Goal: Task Accomplishment & Management: Manage account settings

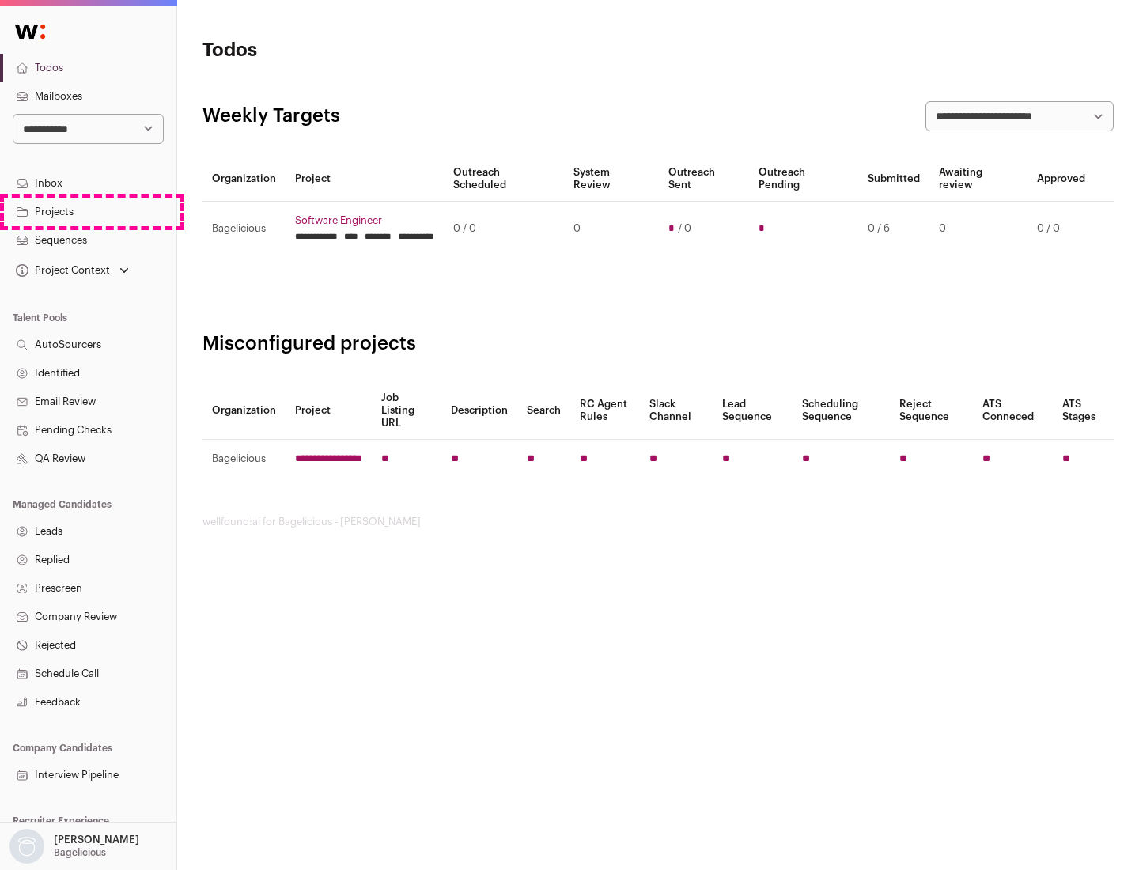
click at [88, 211] on link "Projects" at bounding box center [88, 212] width 176 height 28
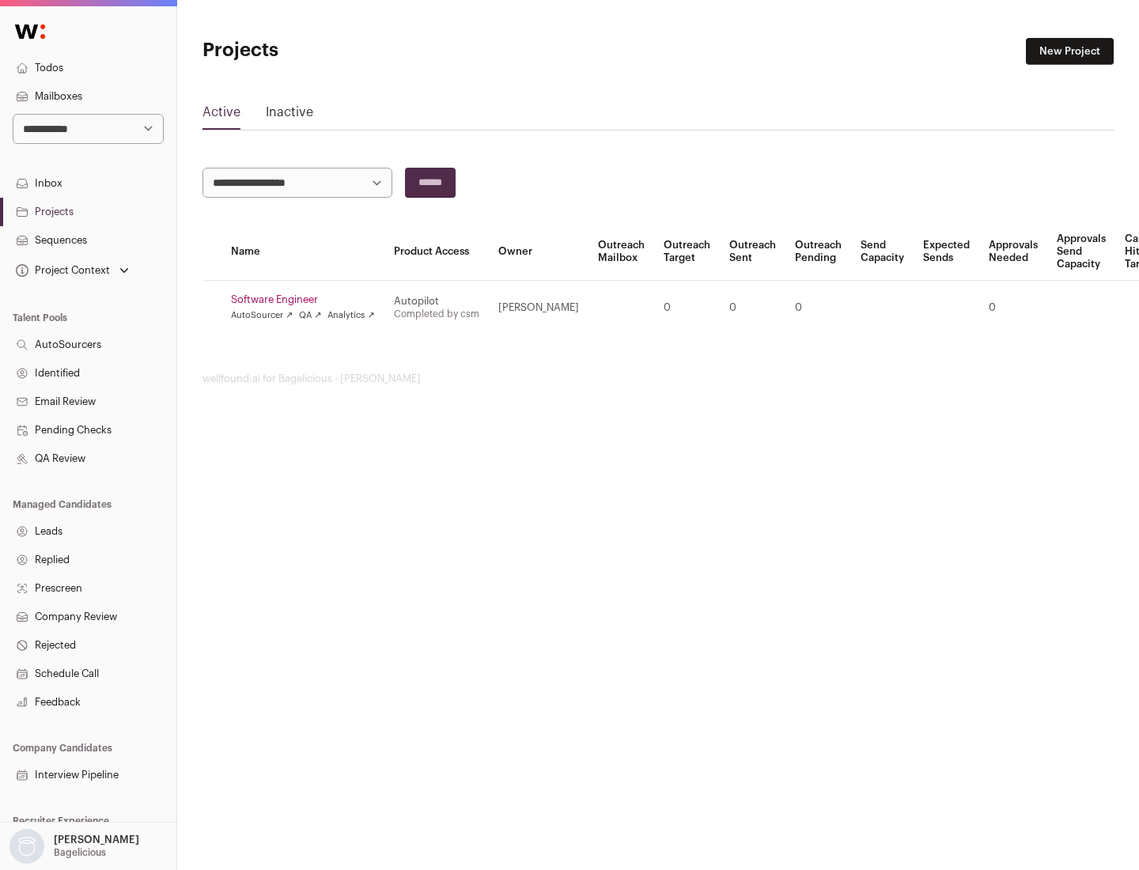
click at [308, 300] on link "Software Engineer" at bounding box center [303, 299] width 144 height 13
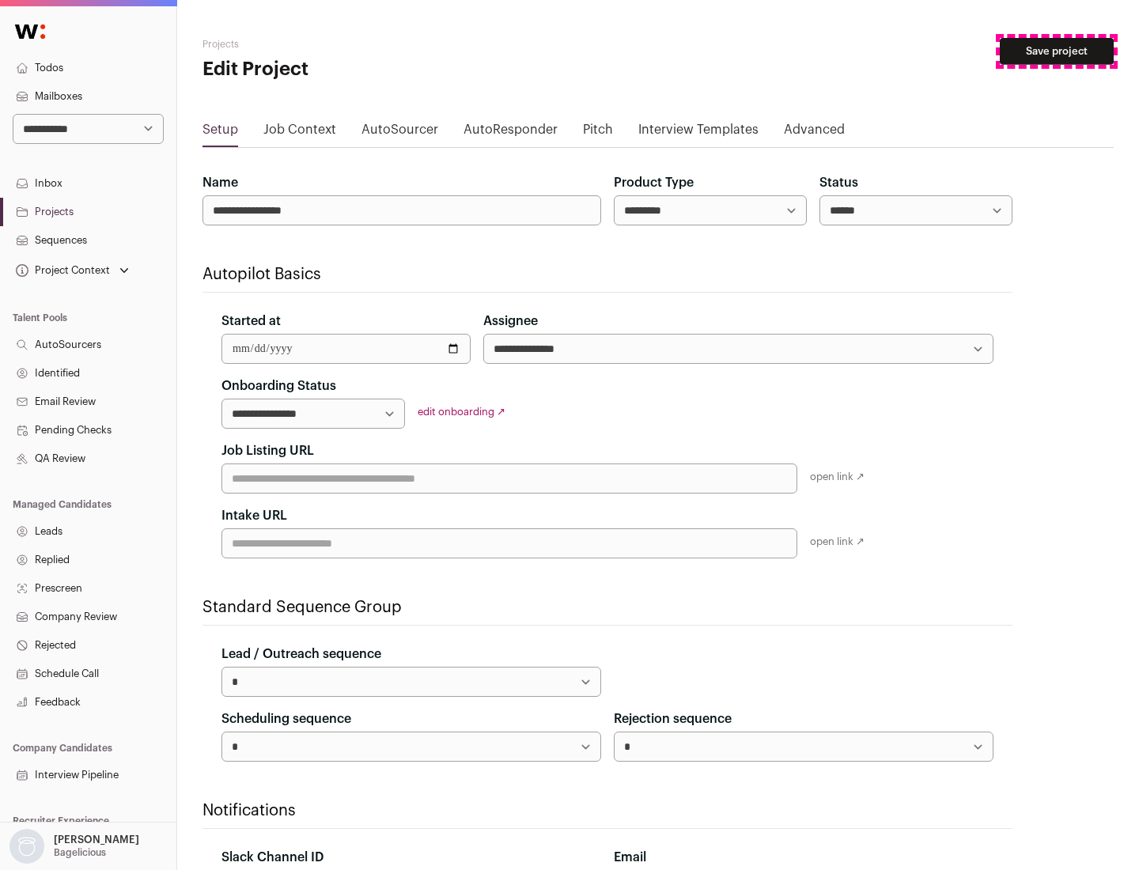
click at [1056, 51] on button "Save project" at bounding box center [1056, 51] width 114 height 27
